Goal: Navigation & Orientation: Find specific page/section

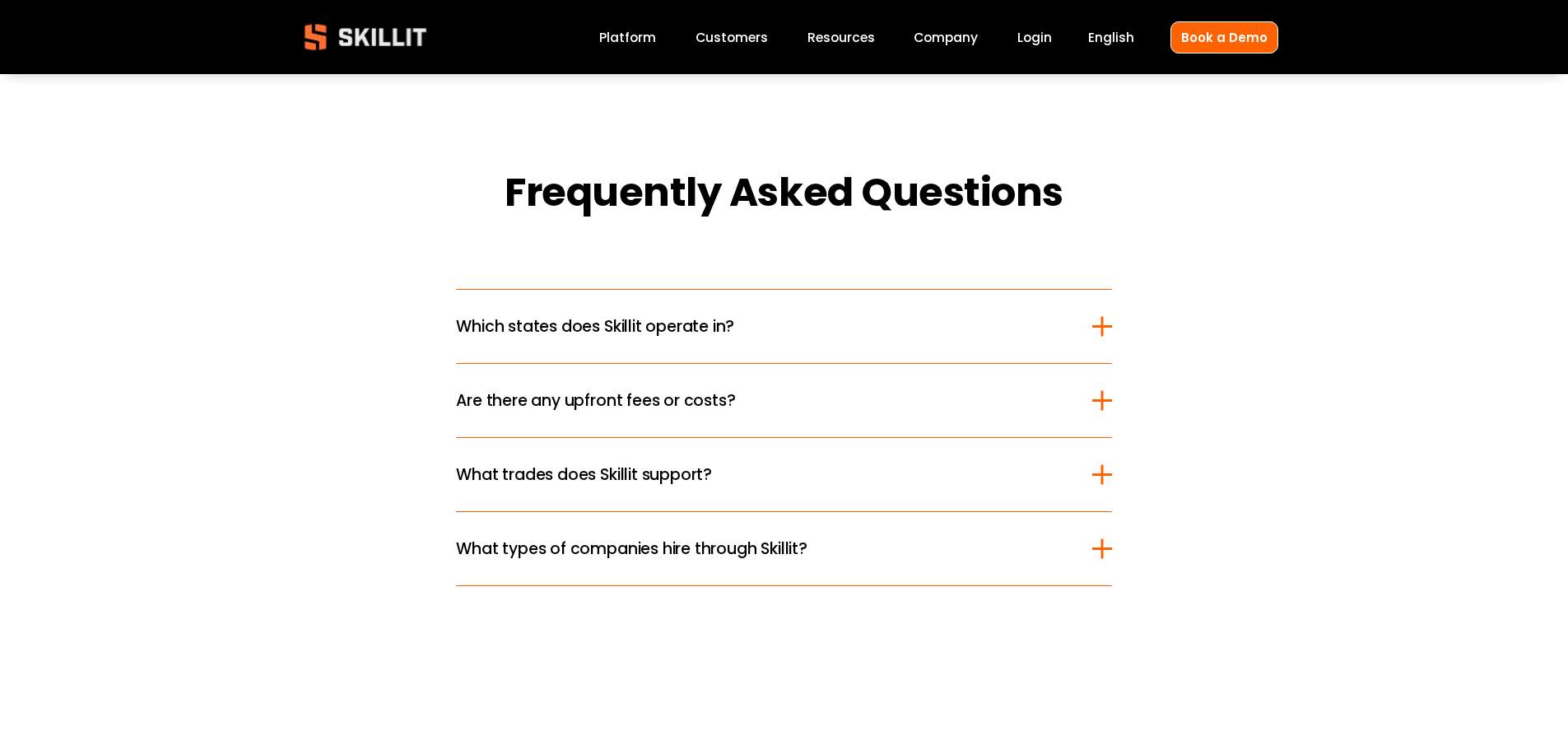
scroll to position [2058, 0]
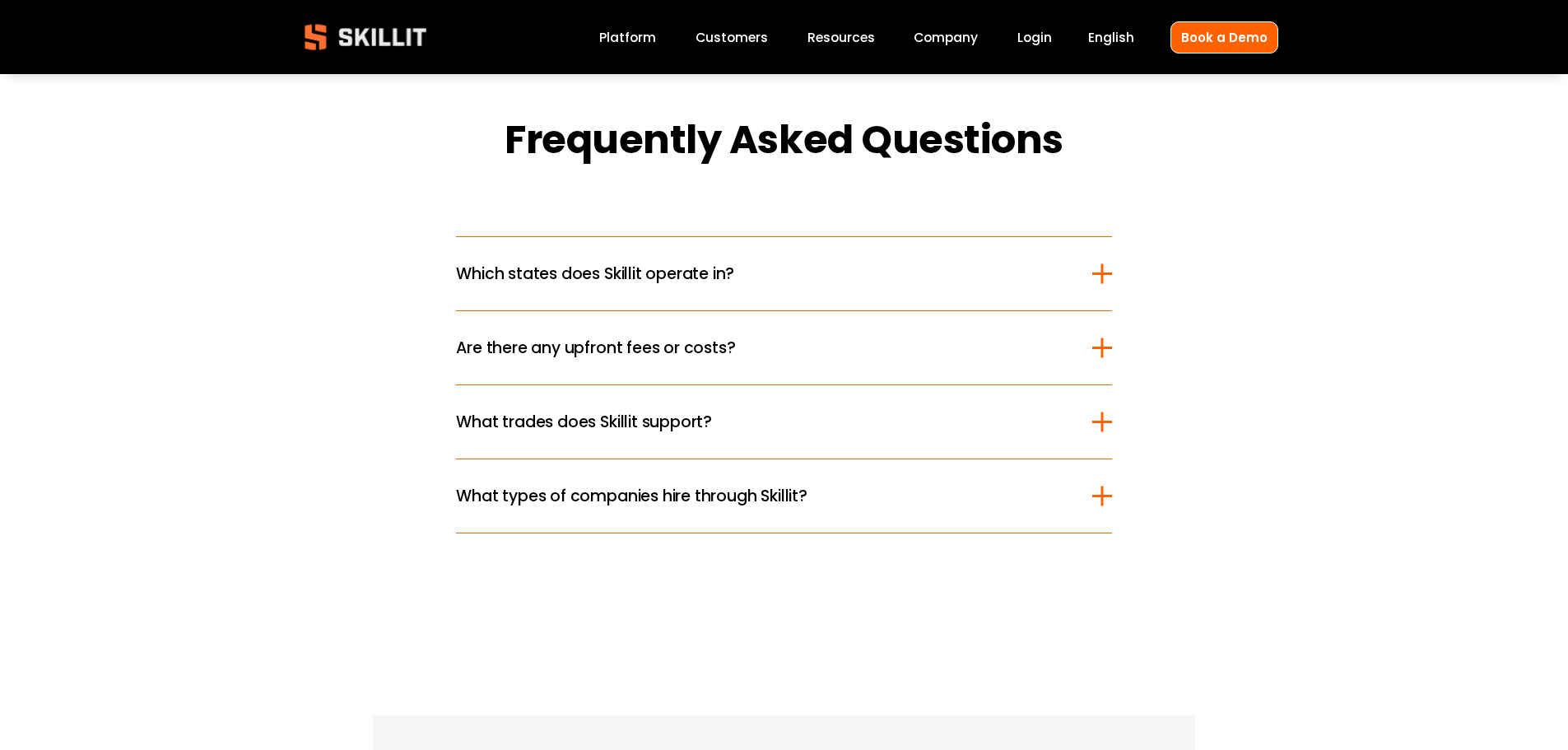
click at [1102, 277] on div at bounding box center [1101, 274] width 3 height 19
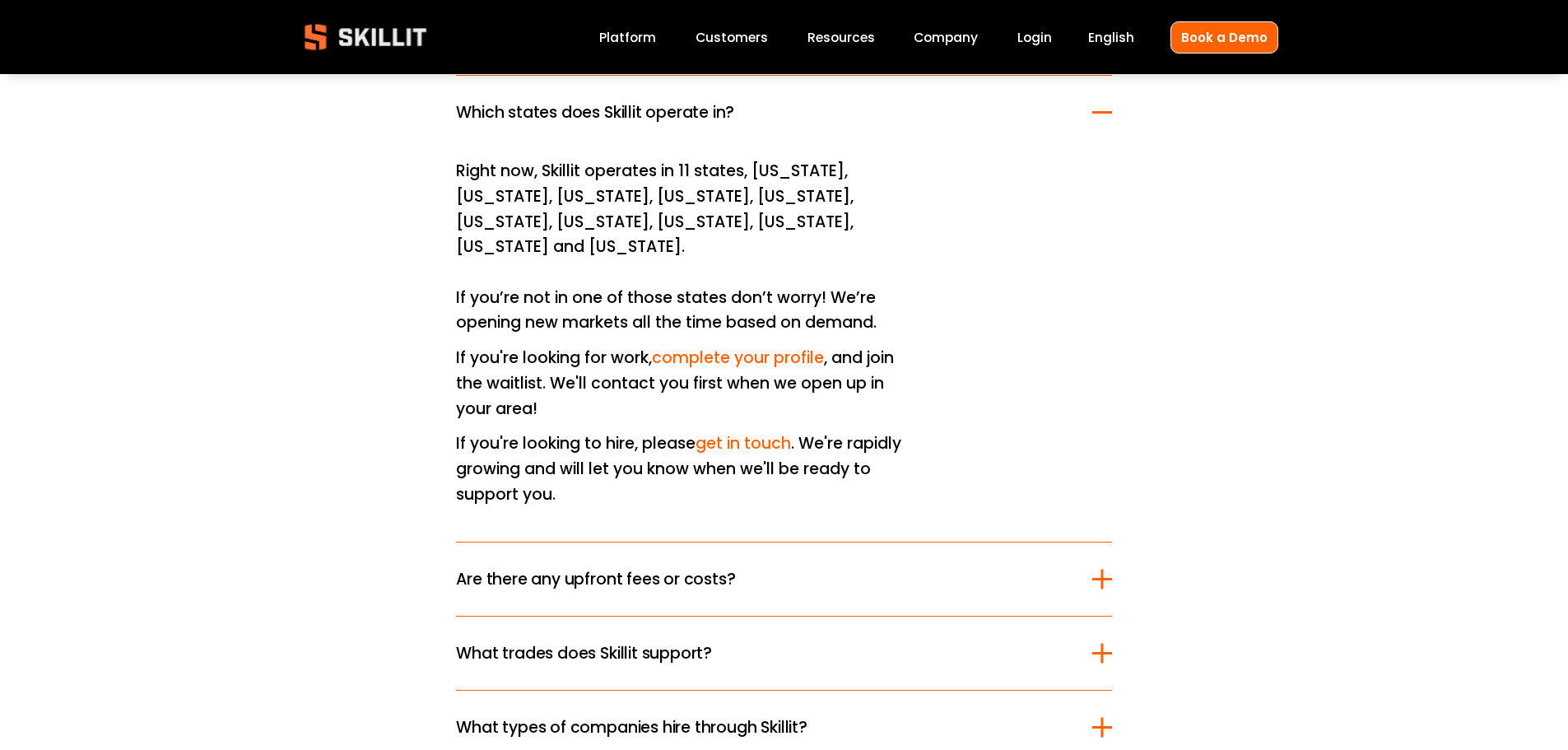
scroll to position [2223, 0]
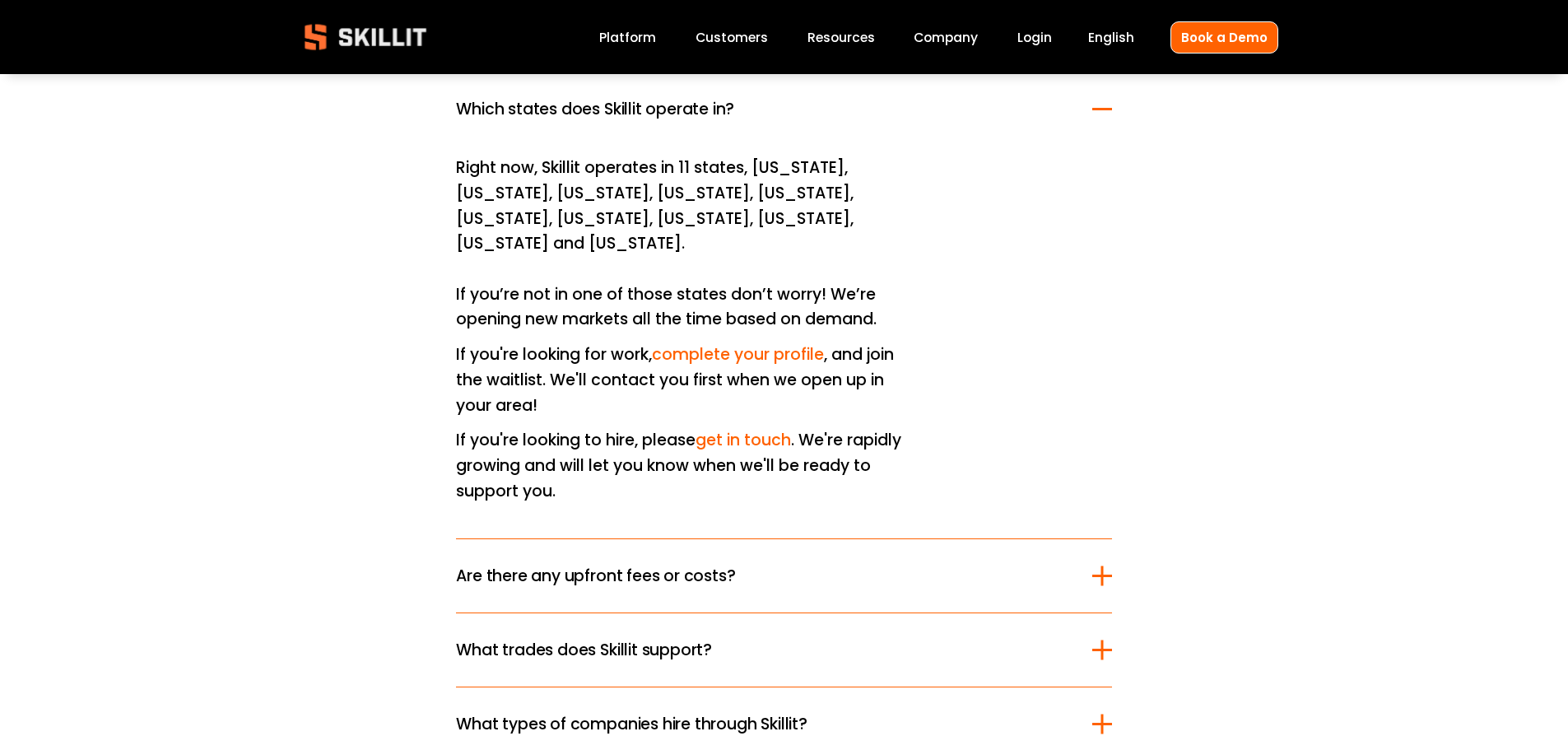
click at [1103, 111] on div at bounding box center [1102, 109] width 19 height 3
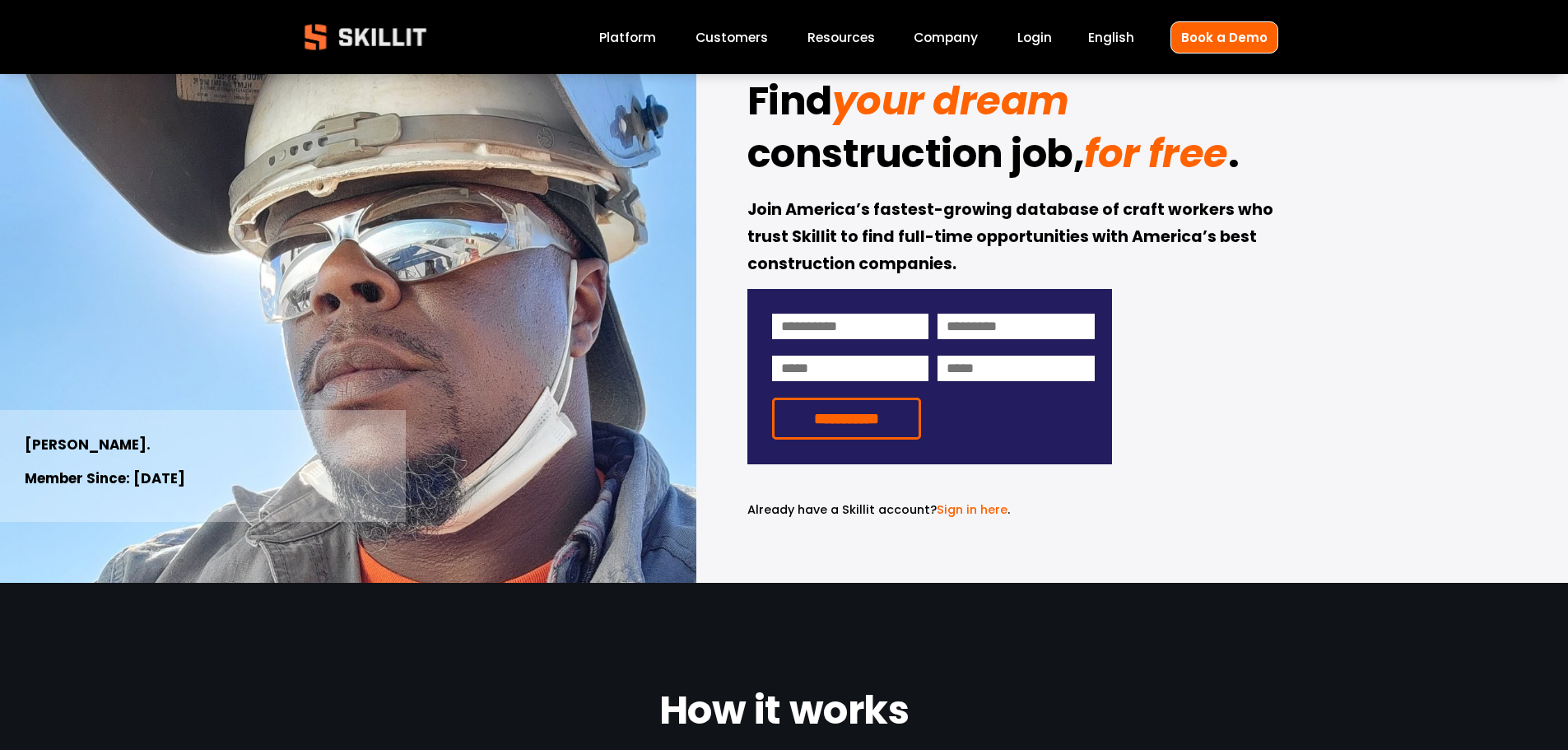
scroll to position [0, 0]
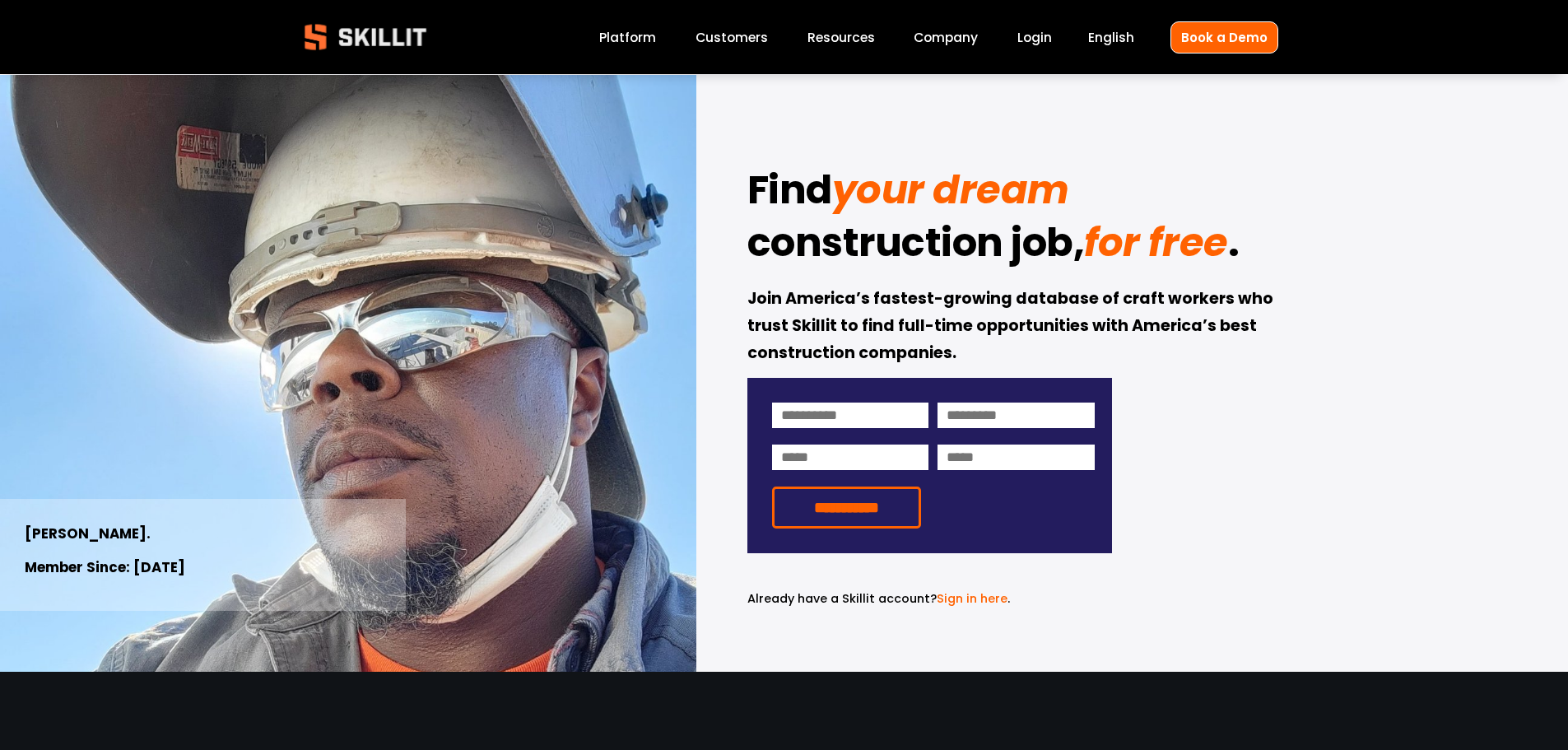
click at [638, 41] on link "Platform" at bounding box center [628, 37] width 57 height 22
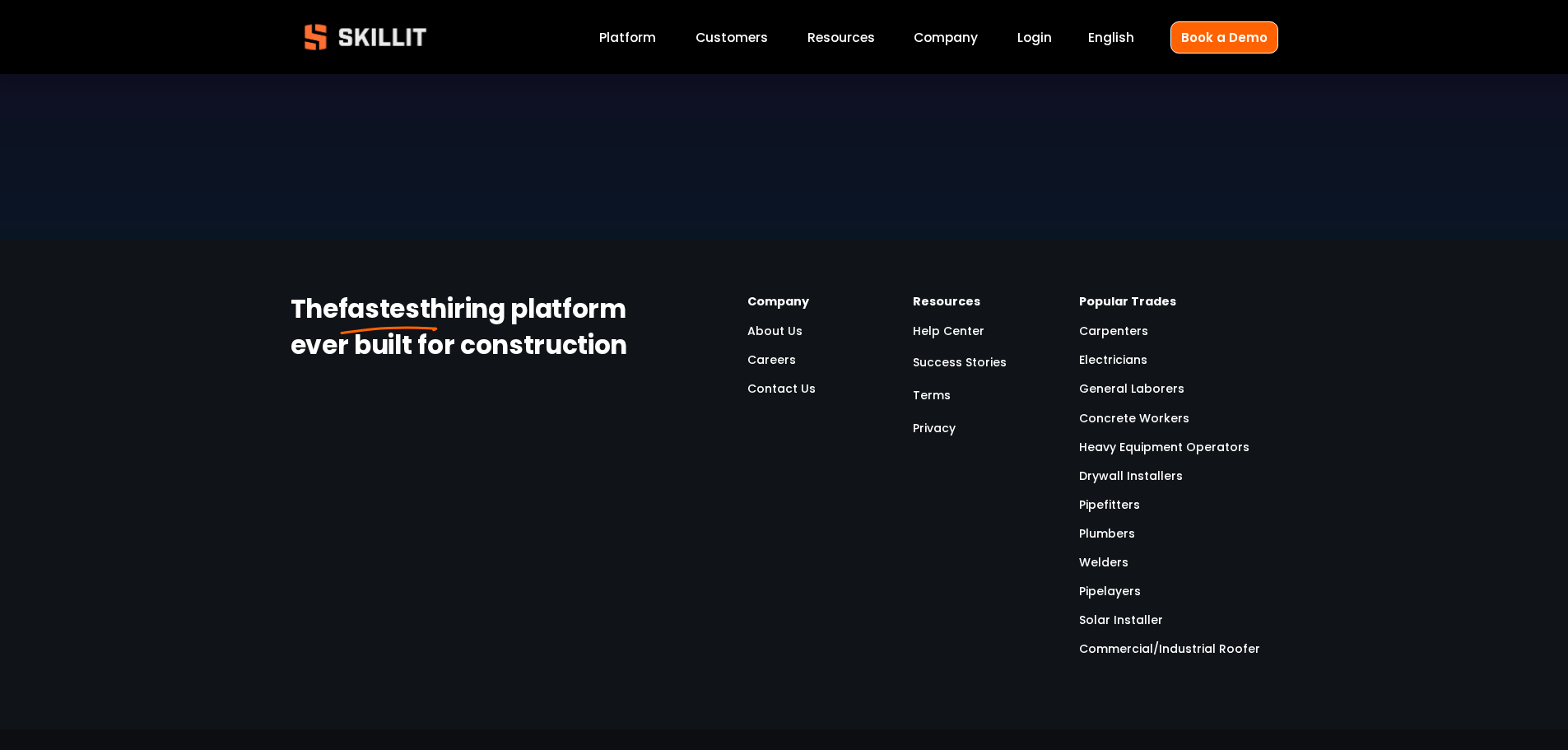
scroll to position [4939, 0]
